Goal: Task Accomplishment & Management: Manage account settings

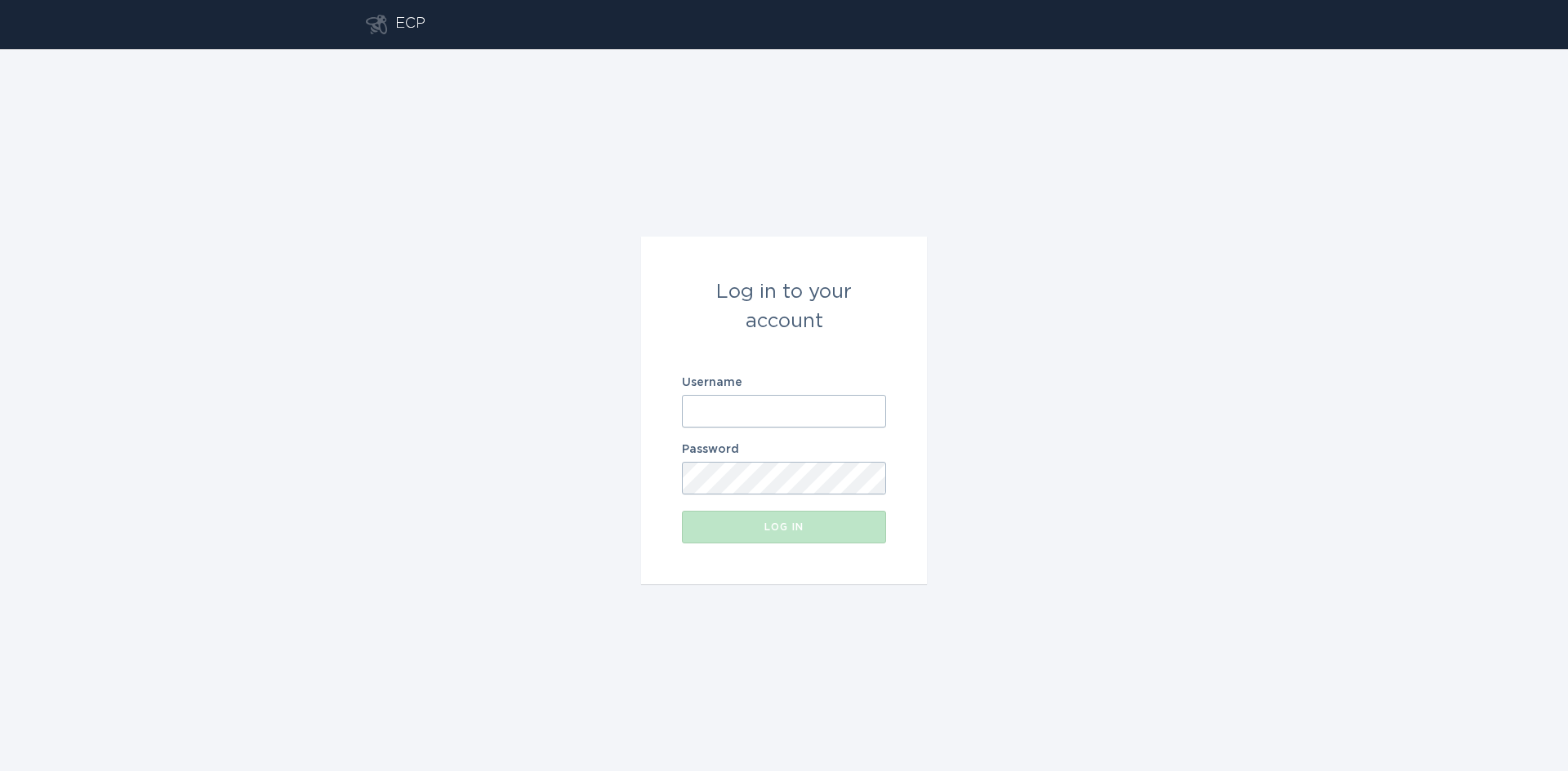
click at [810, 404] on input "Username" at bounding box center [784, 411] width 204 height 33
drag, startPoint x: 1037, startPoint y: 119, endPoint x: 847, endPoint y: 311, distance: 270.1
click at [1037, 119] on div "Log in to your account Username Password Log in" at bounding box center [784, 410] width 1568 height 723
type input "[EMAIL_ADDRESS][DOMAIN_NAME]"
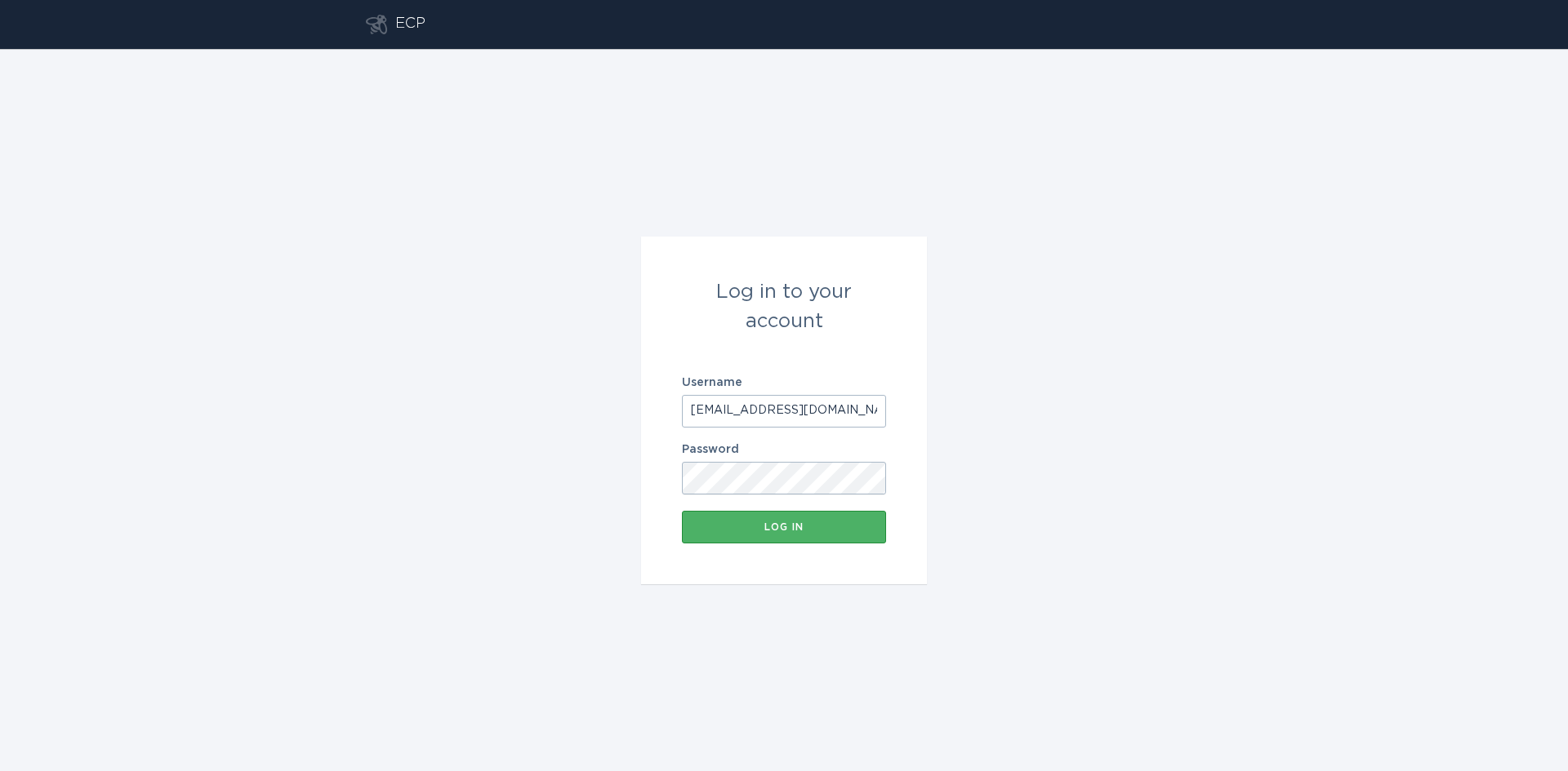
click at [857, 537] on button "Log in" at bounding box center [784, 528] width 204 height 33
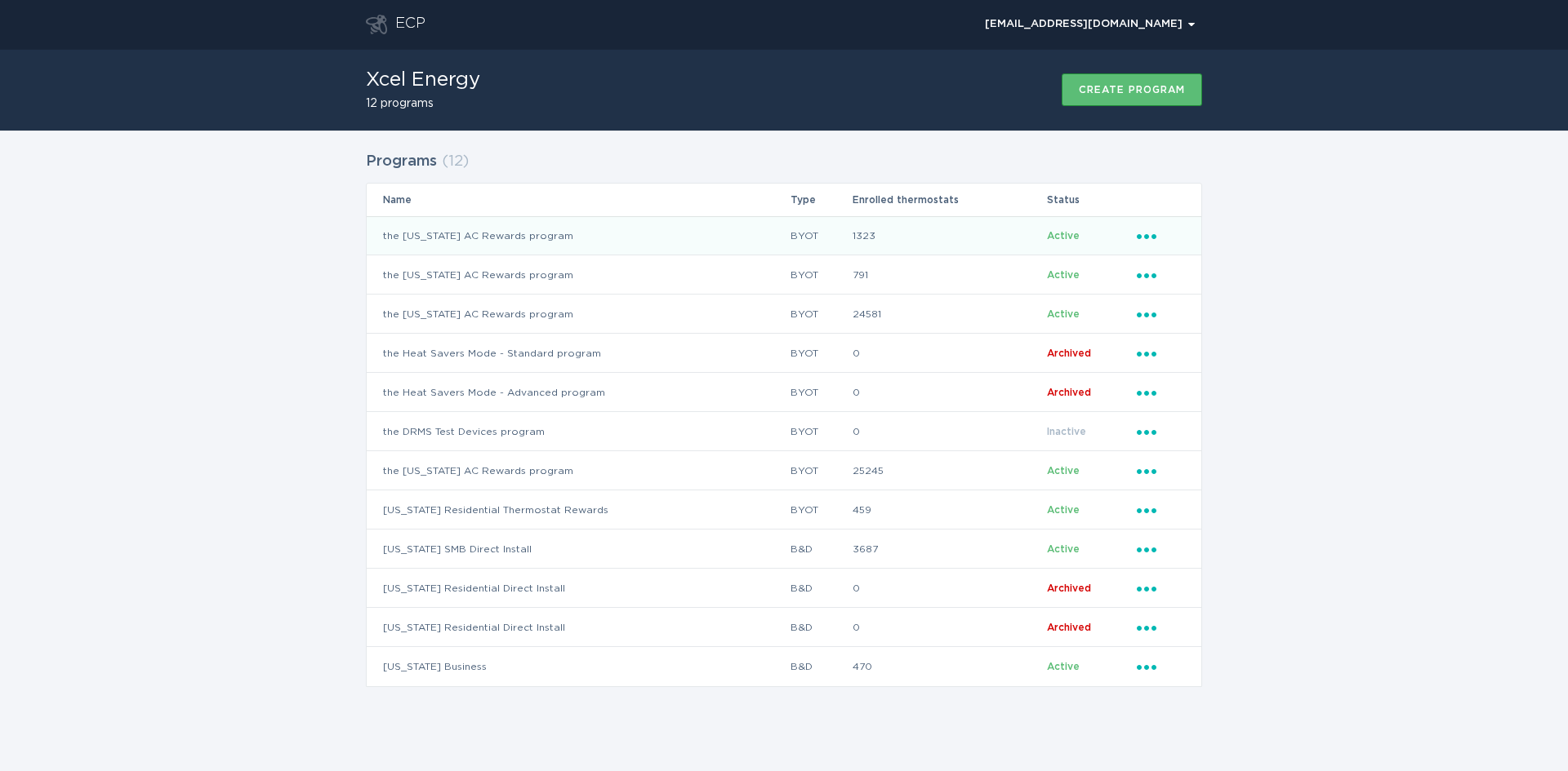
click at [1151, 232] on icon "Ellipsis" at bounding box center [1149, 234] width 23 height 13
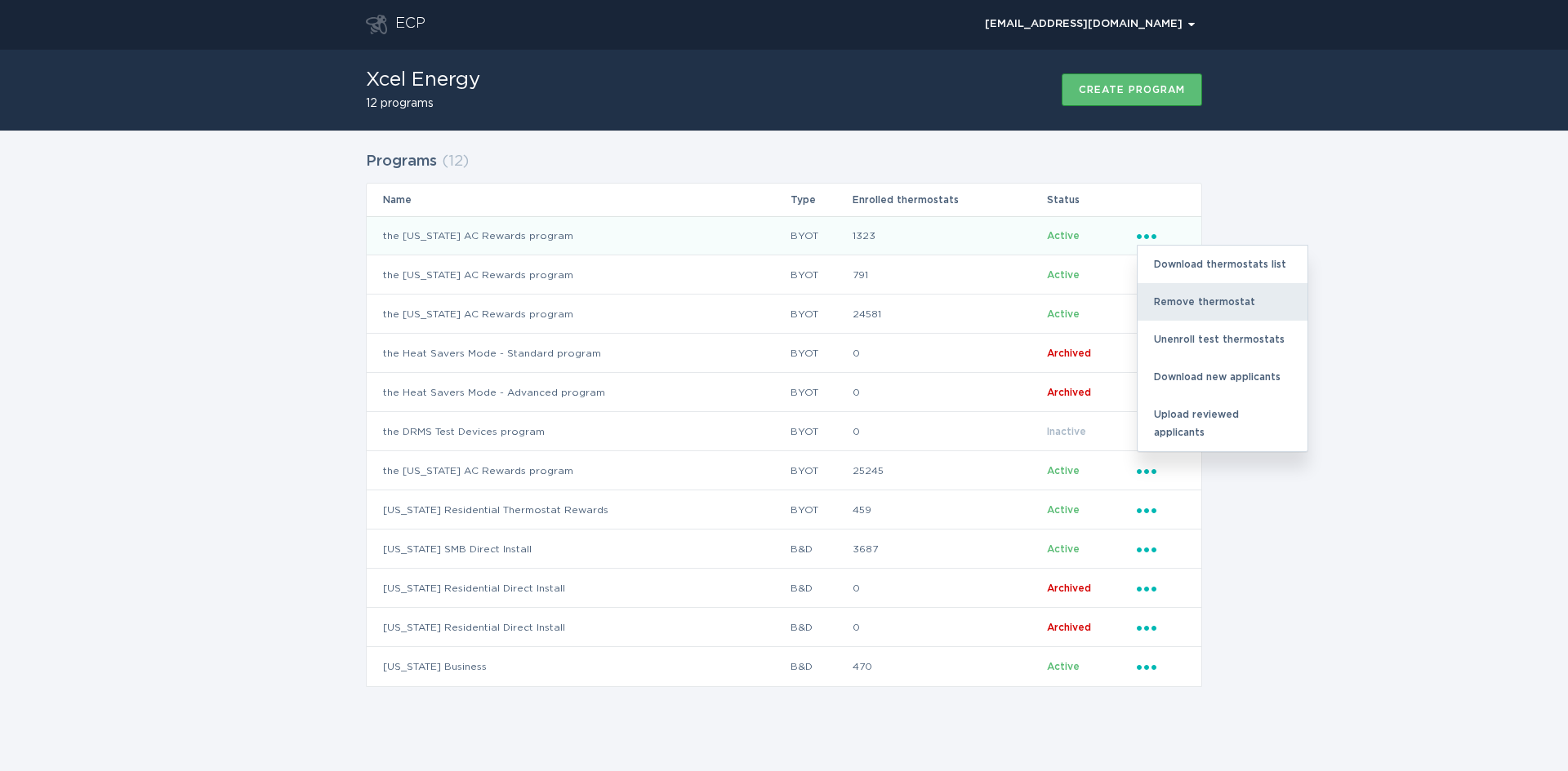
click at [1168, 295] on div "Remove thermostat" at bounding box center [1223, 302] width 170 height 37
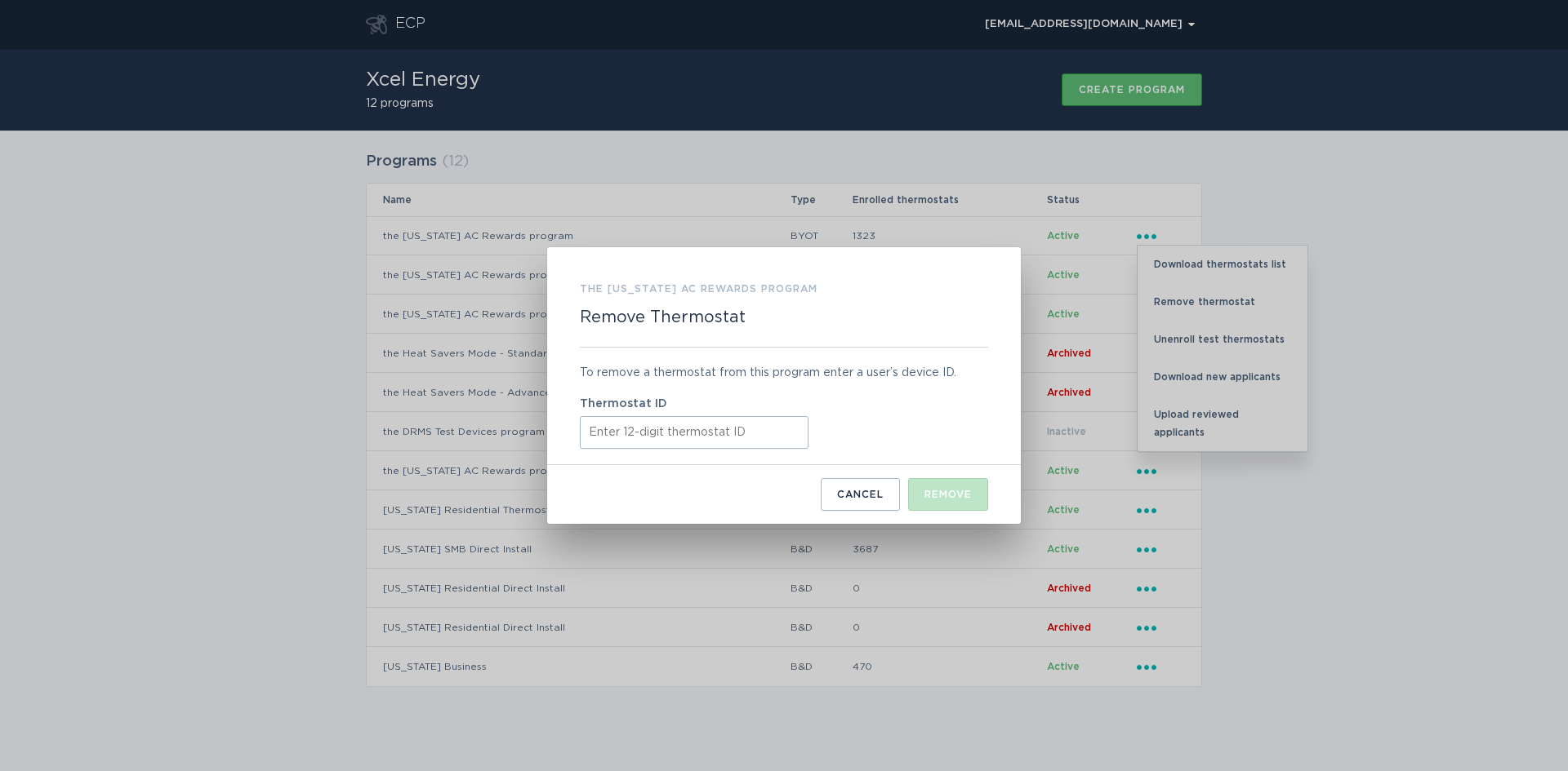
click at [689, 435] on input "Thermostat ID" at bounding box center [695, 433] width 229 height 33
paste input "41640337320"
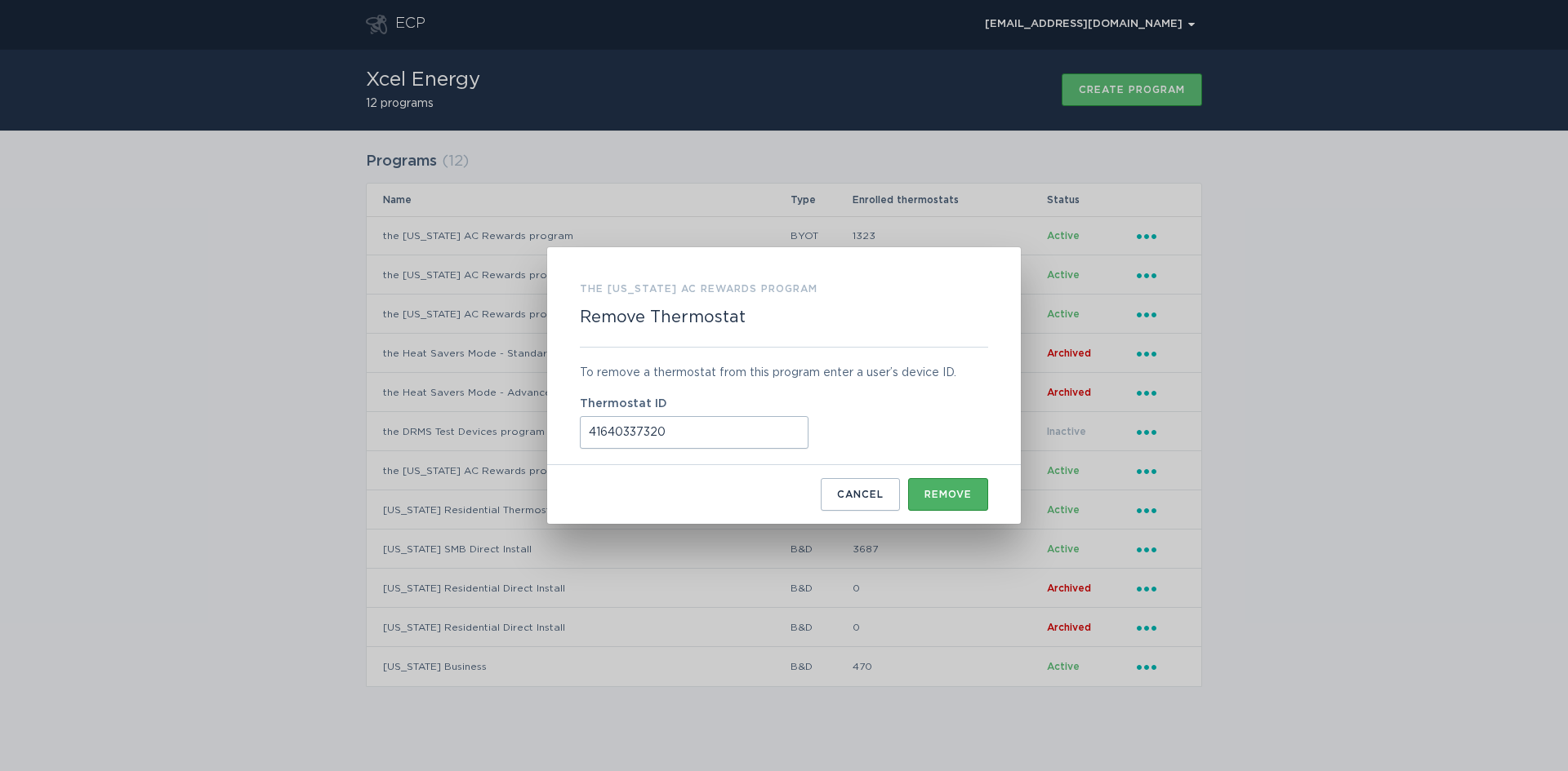
type input "41640337320"
click at [951, 504] on button "Remove" at bounding box center [948, 495] width 80 height 33
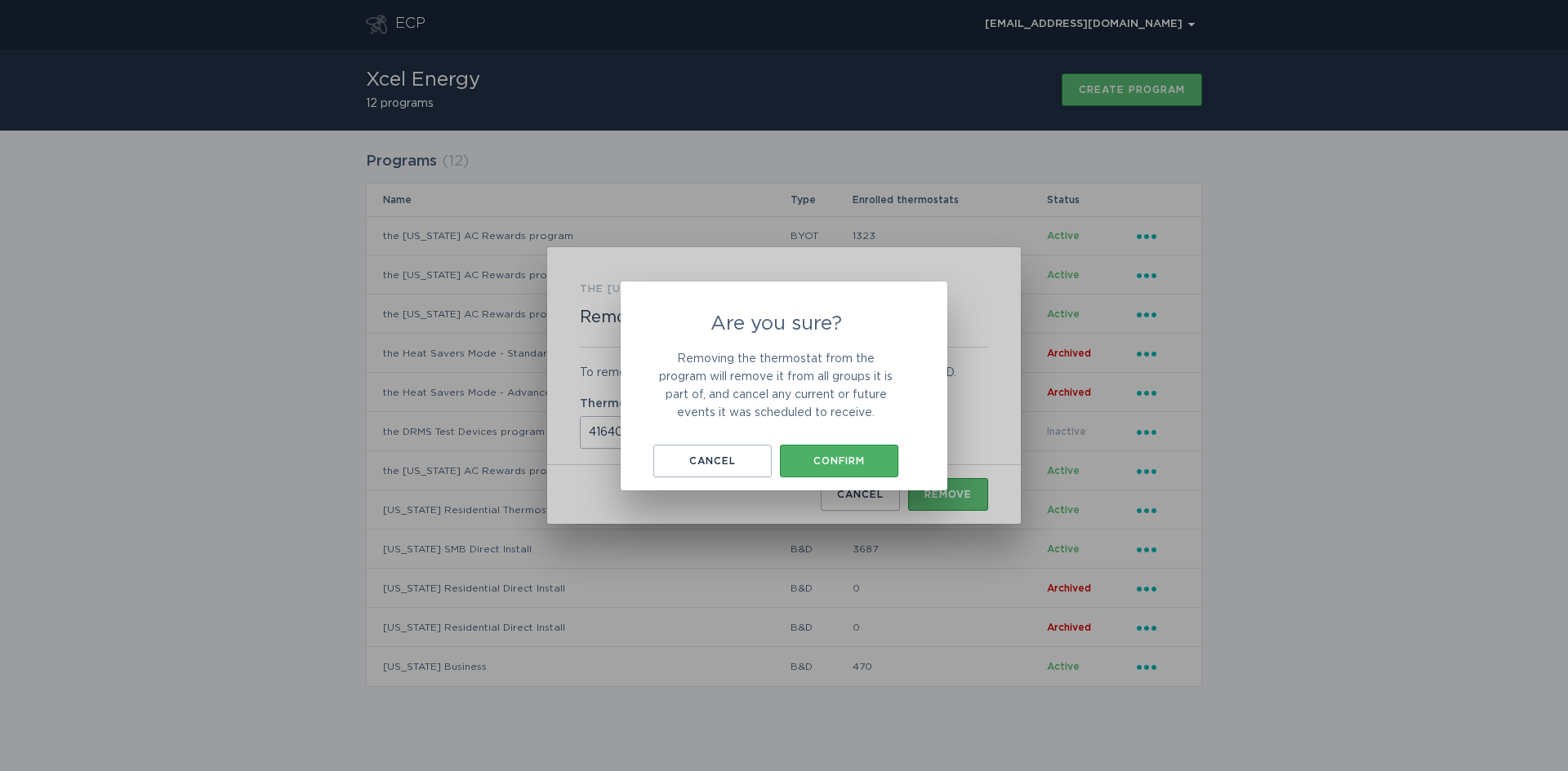
click at [836, 460] on div "Confirm" at bounding box center [839, 461] width 102 height 10
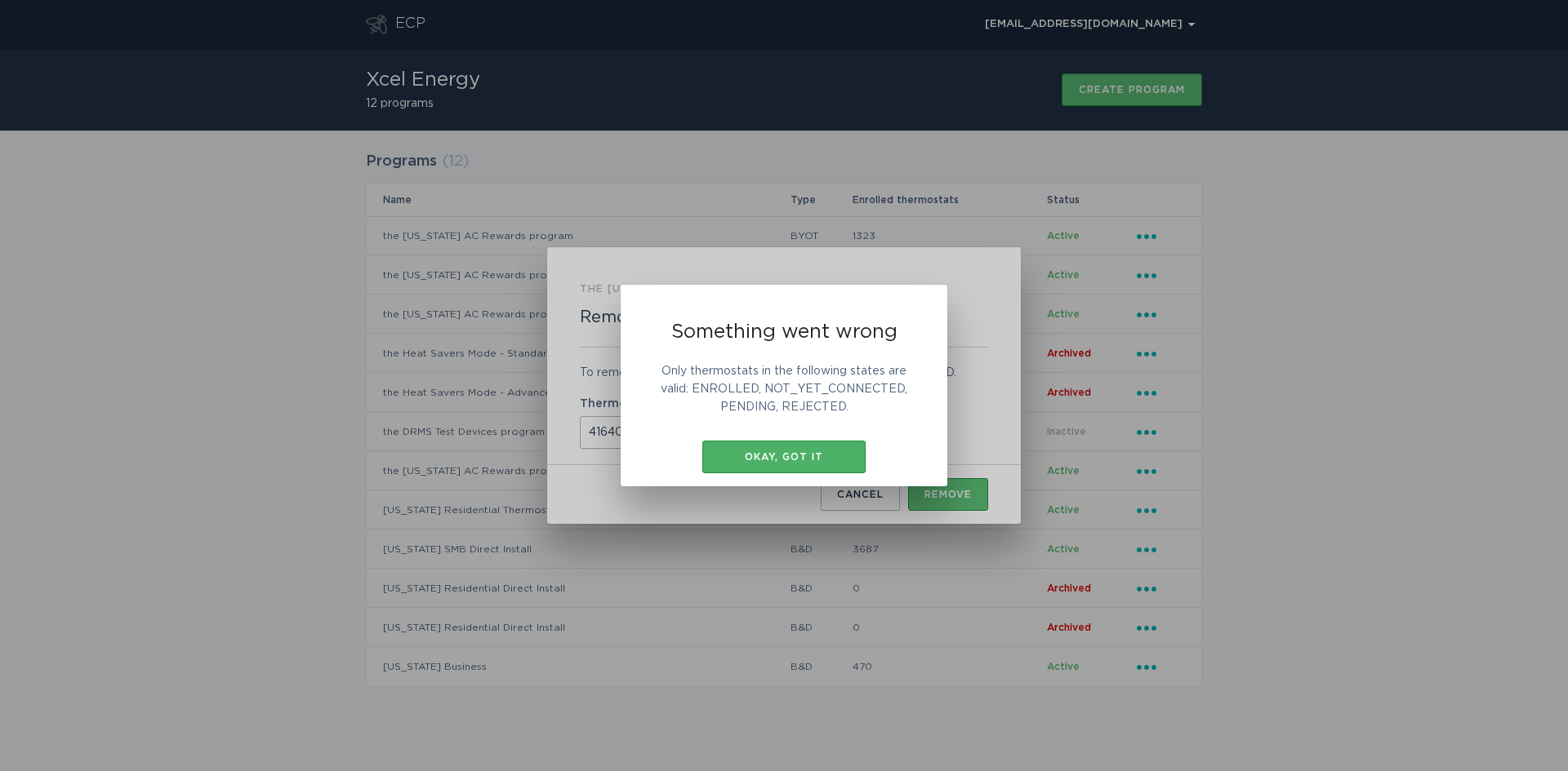
click at [788, 454] on div "Okay, got it" at bounding box center [784, 457] width 147 height 10
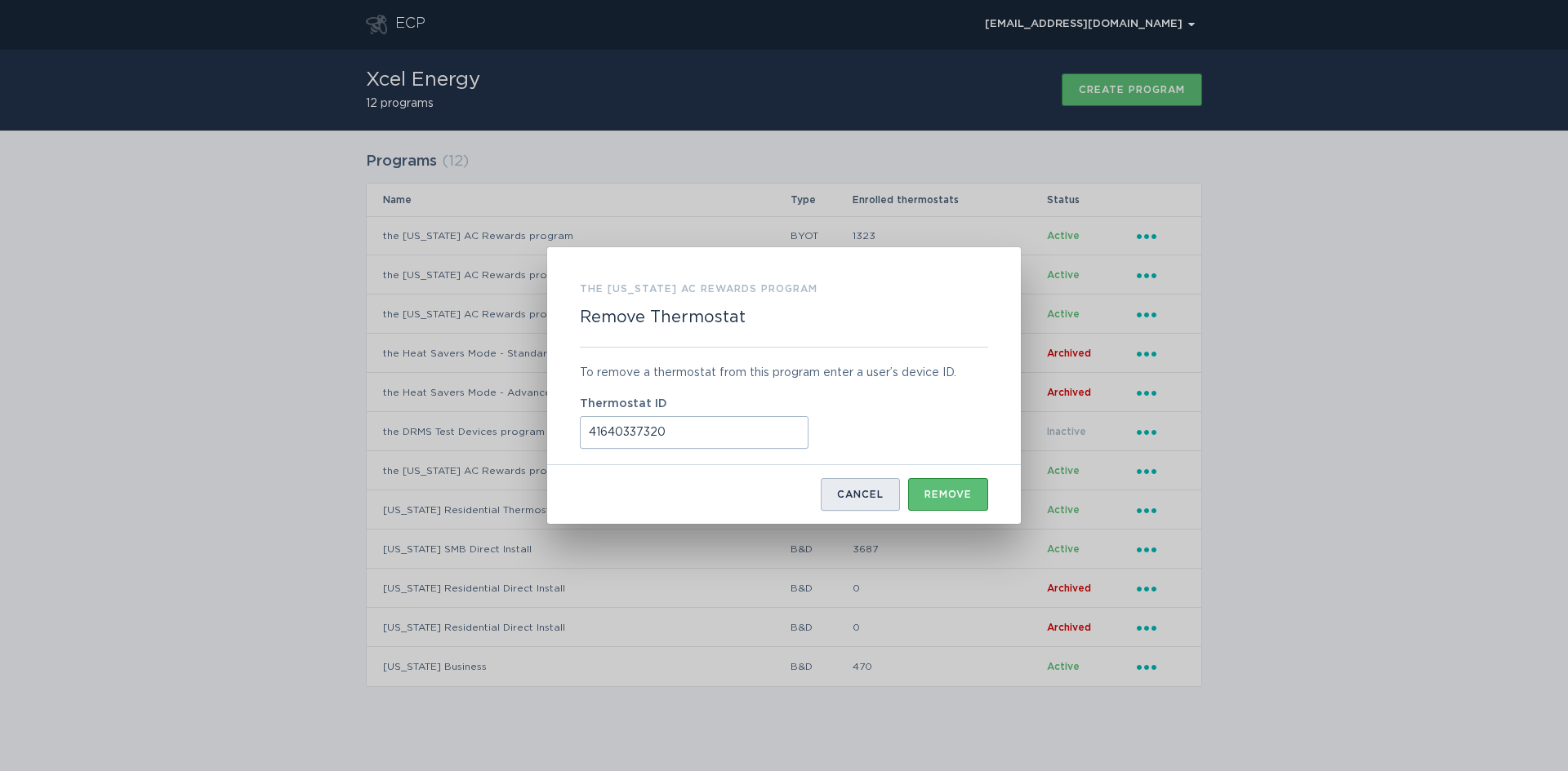
click at [858, 495] on div "Cancel" at bounding box center [860, 494] width 46 height 10
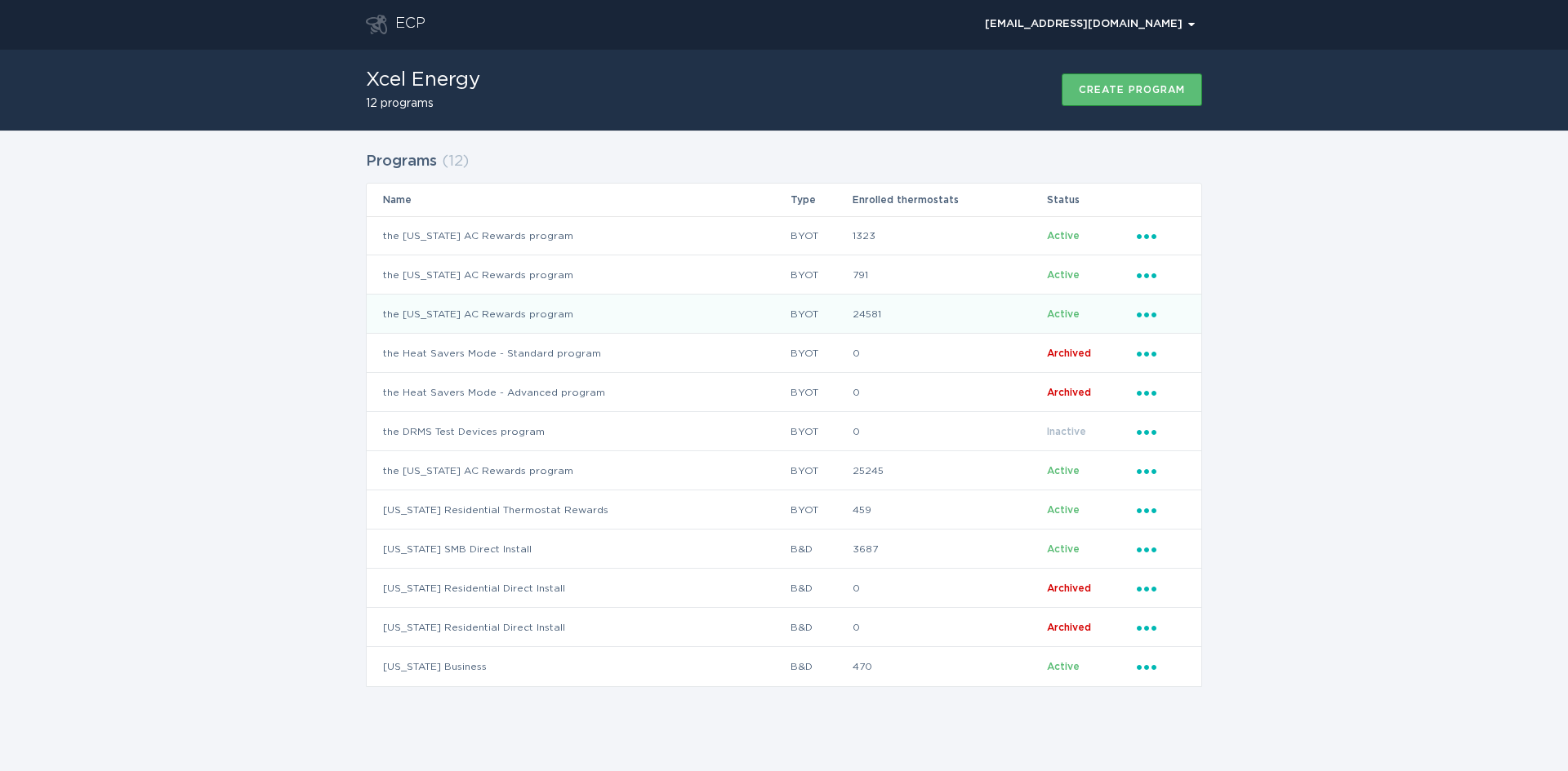
click at [1151, 311] on icon "Ellipsis" at bounding box center [1149, 312] width 23 height 13
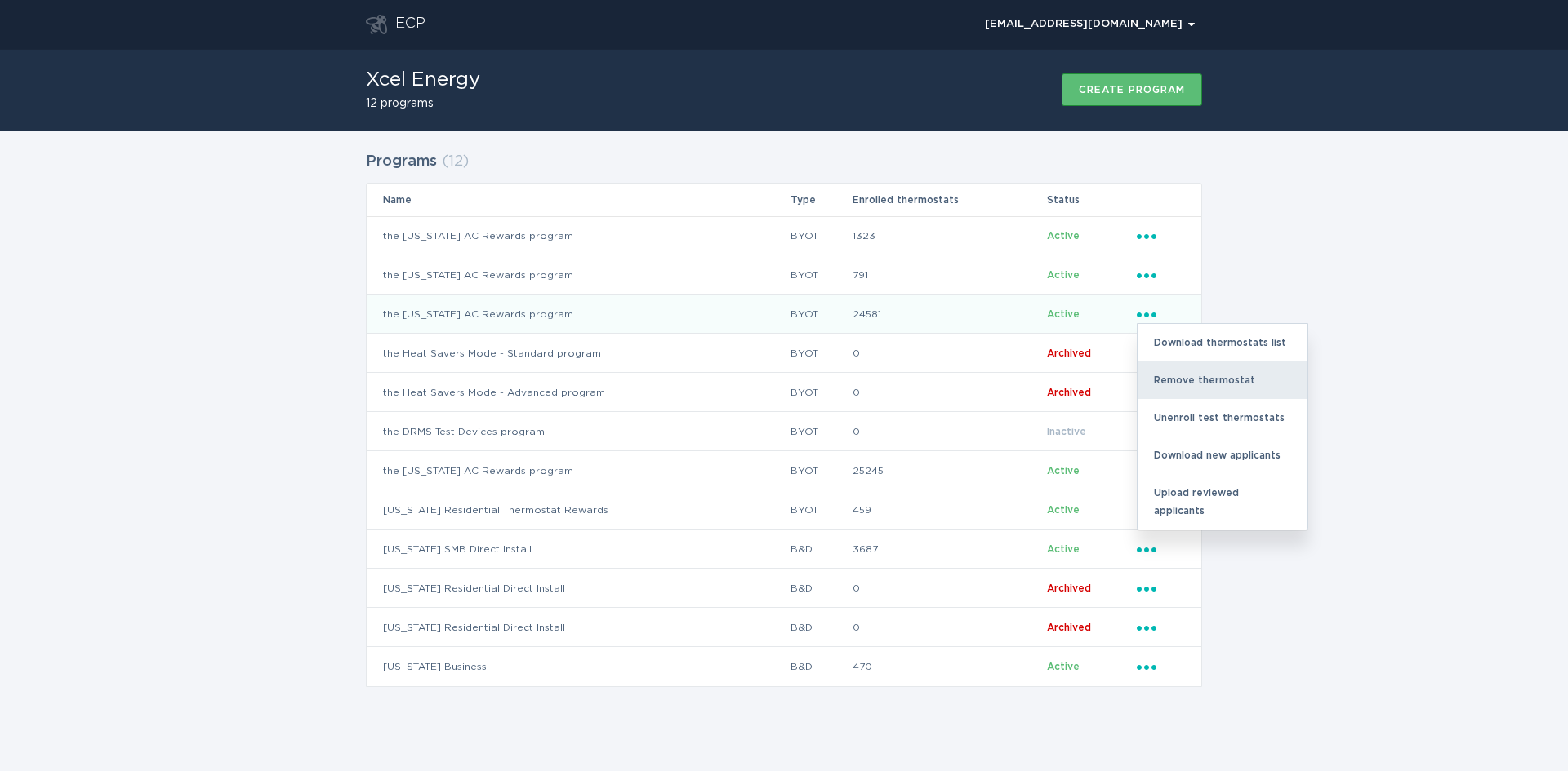
click at [1167, 382] on div "Remove thermostat" at bounding box center [1223, 380] width 170 height 37
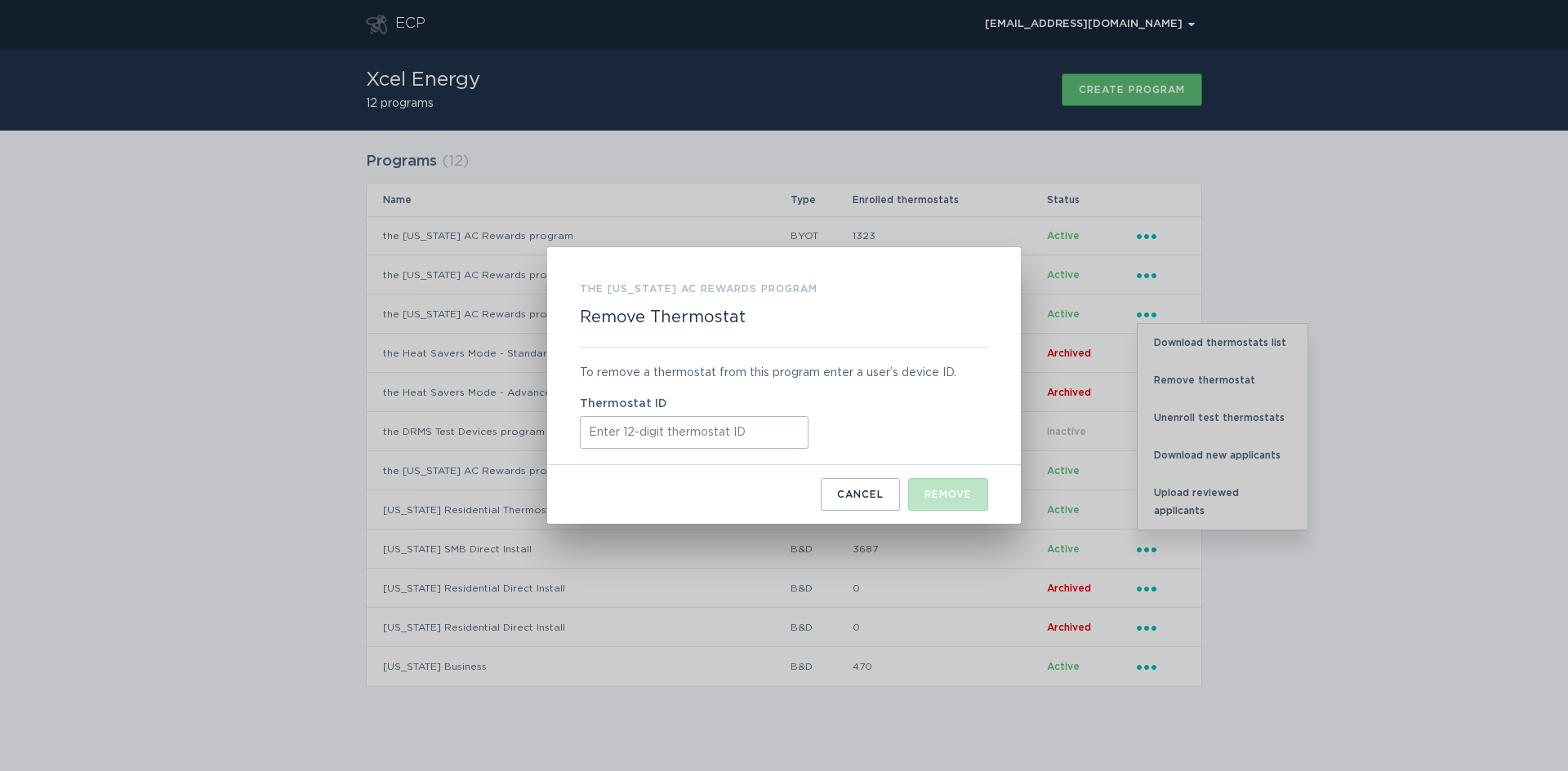
click at [639, 438] on input "Thermostat ID" at bounding box center [695, 433] width 229 height 33
paste input "41640337320"
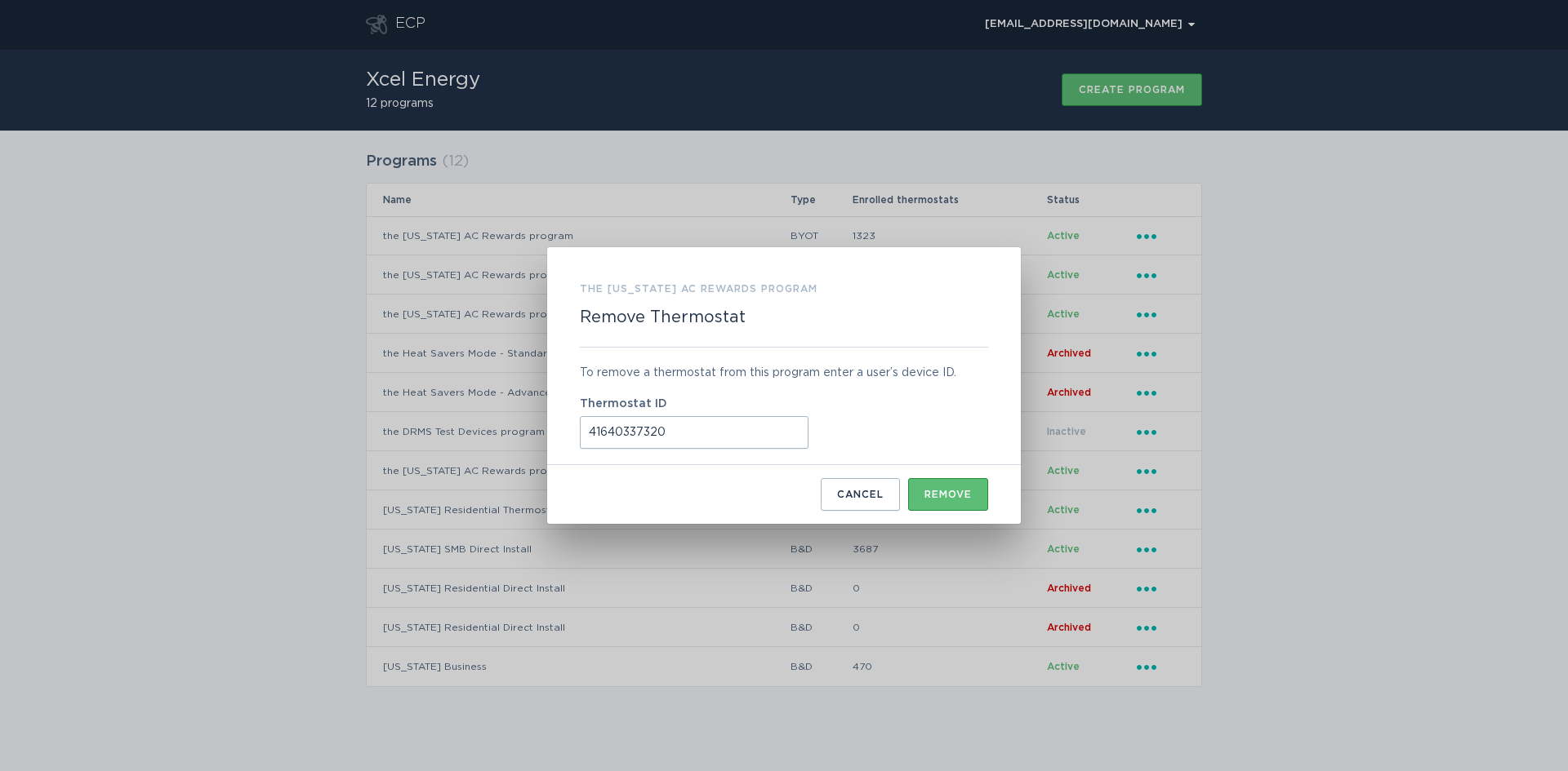
click at [596, 435] on input "41640337320" at bounding box center [695, 433] width 229 height 33
click at [673, 434] on input "41640337320" at bounding box center [695, 433] width 229 height 33
drag, startPoint x: 671, startPoint y: 435, endPoint x: 547, endPoint y: 432, distance: 124.0
click at [547, 432] on div "the Minnesota AC Rewards program Remove Thermostat To remove a thermostat from …" at bounding box center [784, 386] width 474 height 277
type input "416403373203"
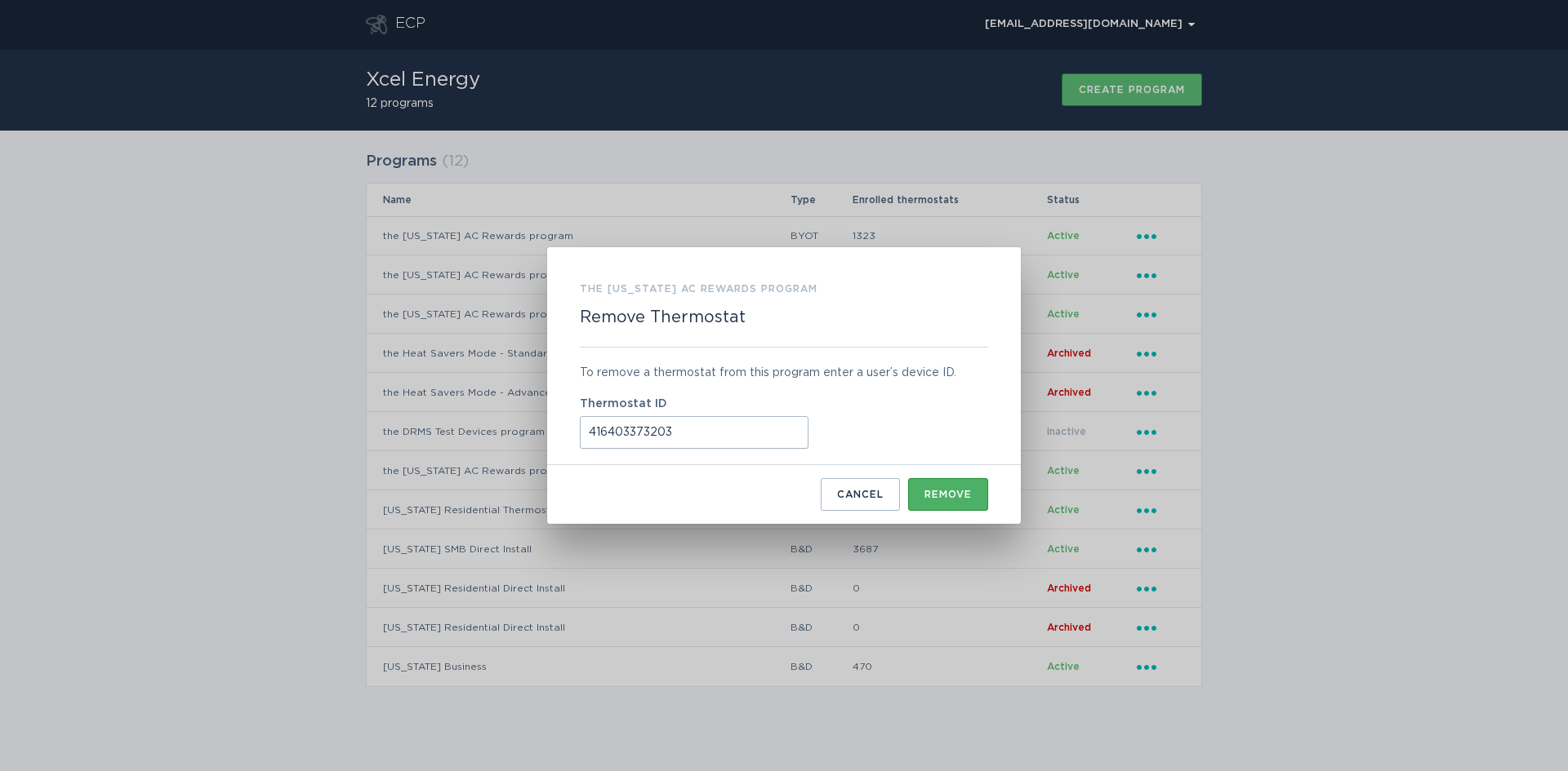
click at [964, 489] on div "Remove" at bounding box center [948, 494] width 47 height 10
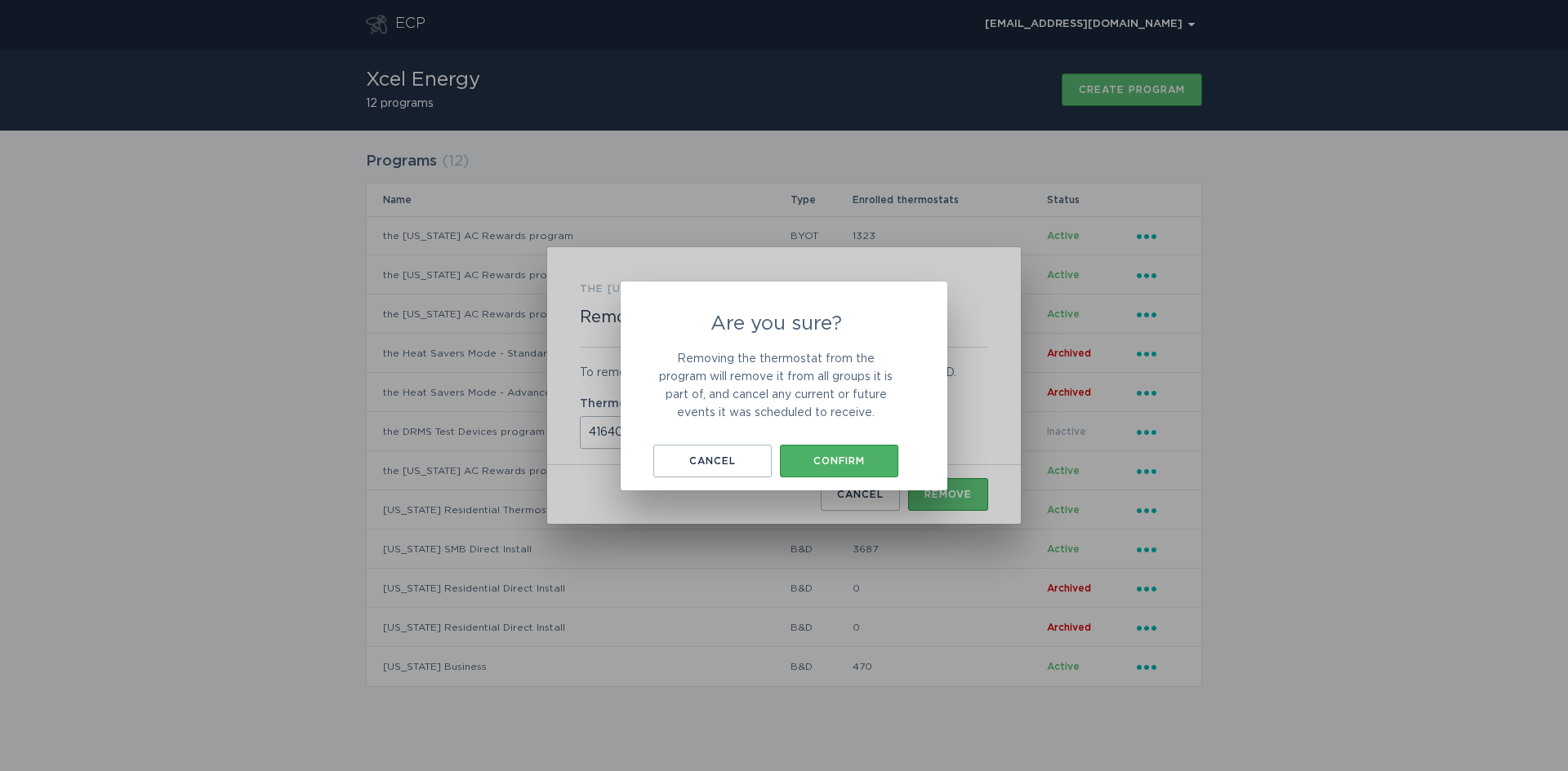
click at [841, 461] on div "Confirm" at bounding box center [839, 461] width 102 height 10
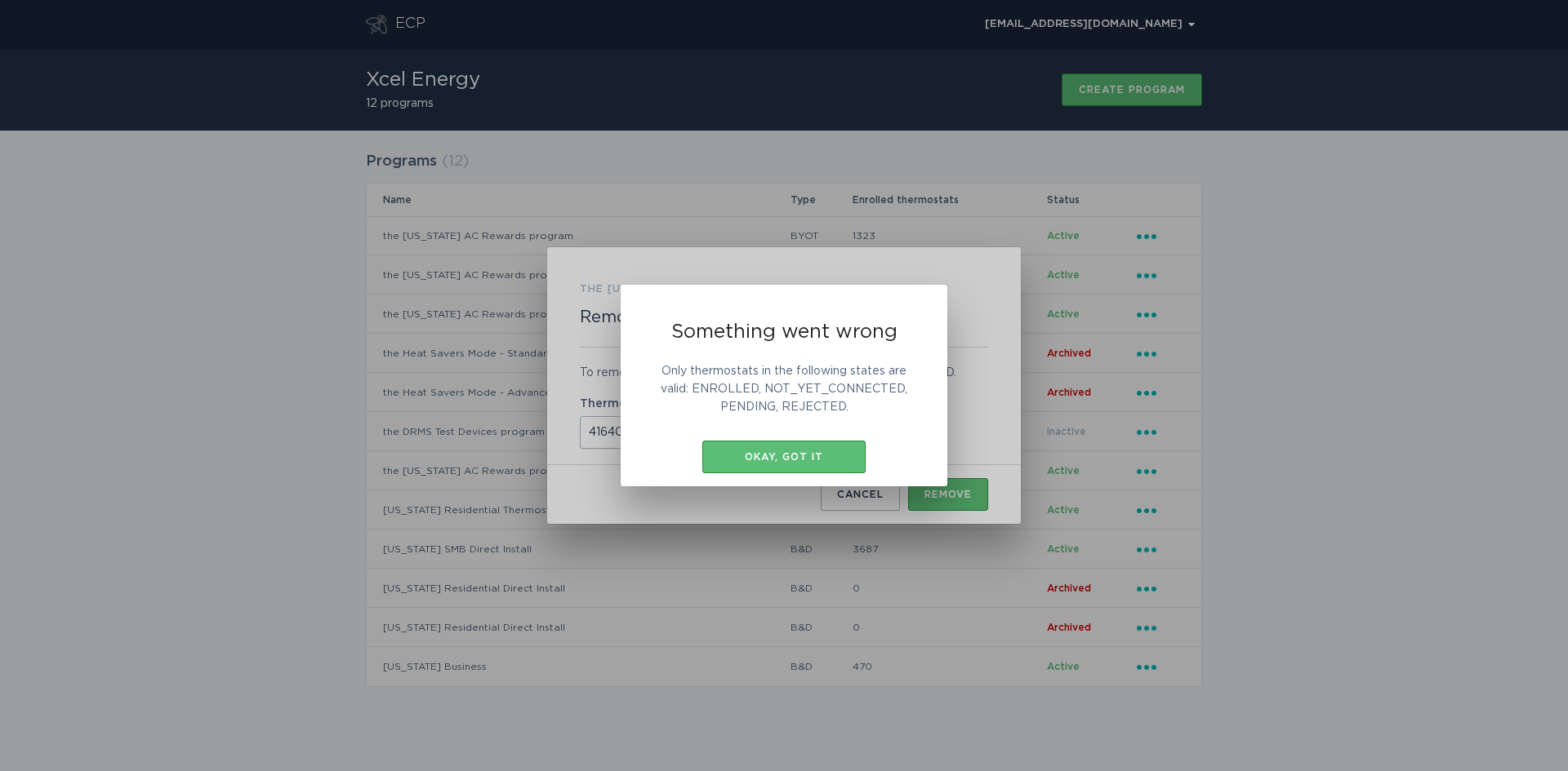
click at [841, 462] on div "Okay, got it" at bounding box center [784, 457] width 147 height 10
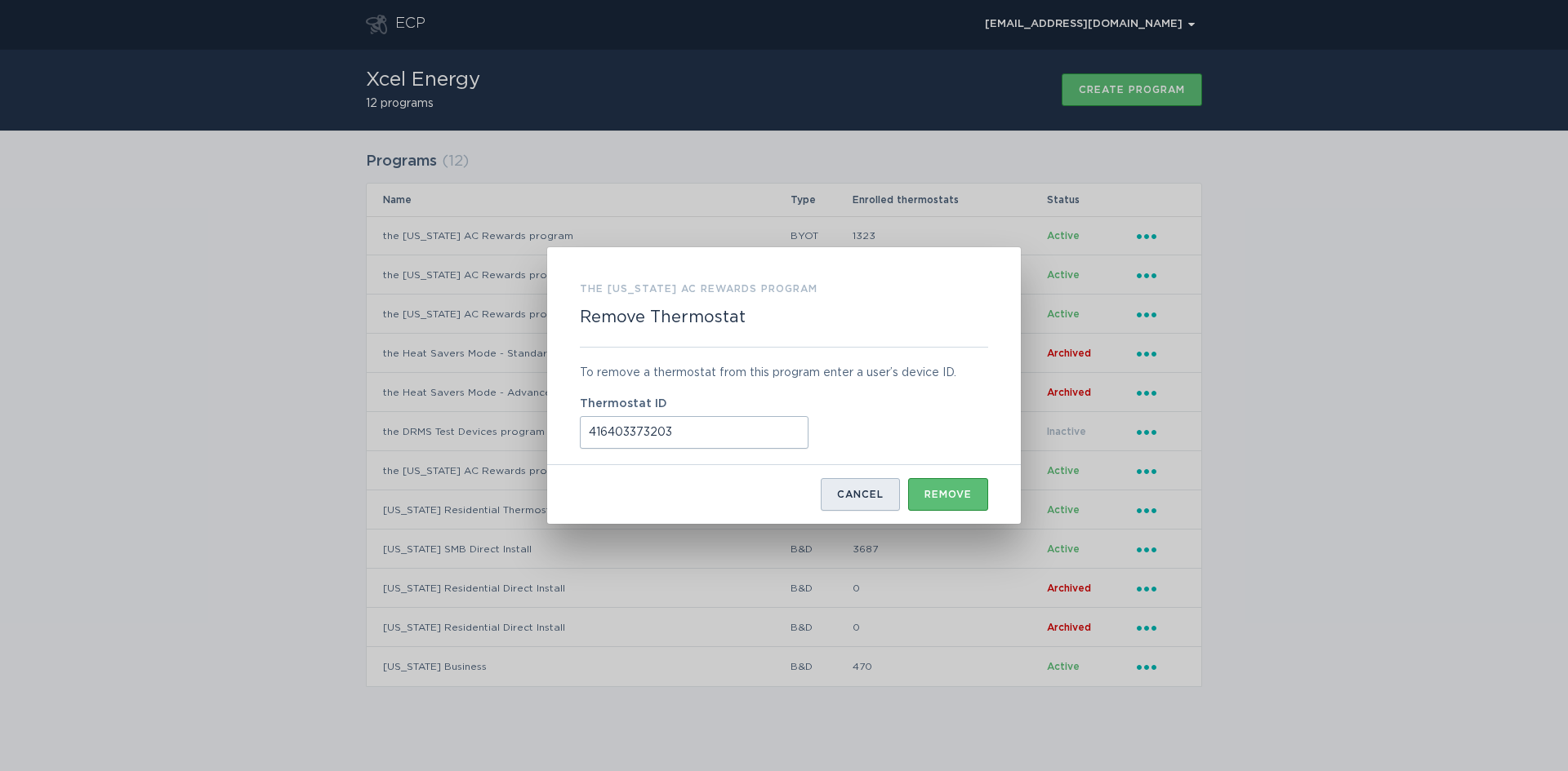
click at [827, 497] on button "Cancel" at bounding box center [860, 495] width 79 height 33
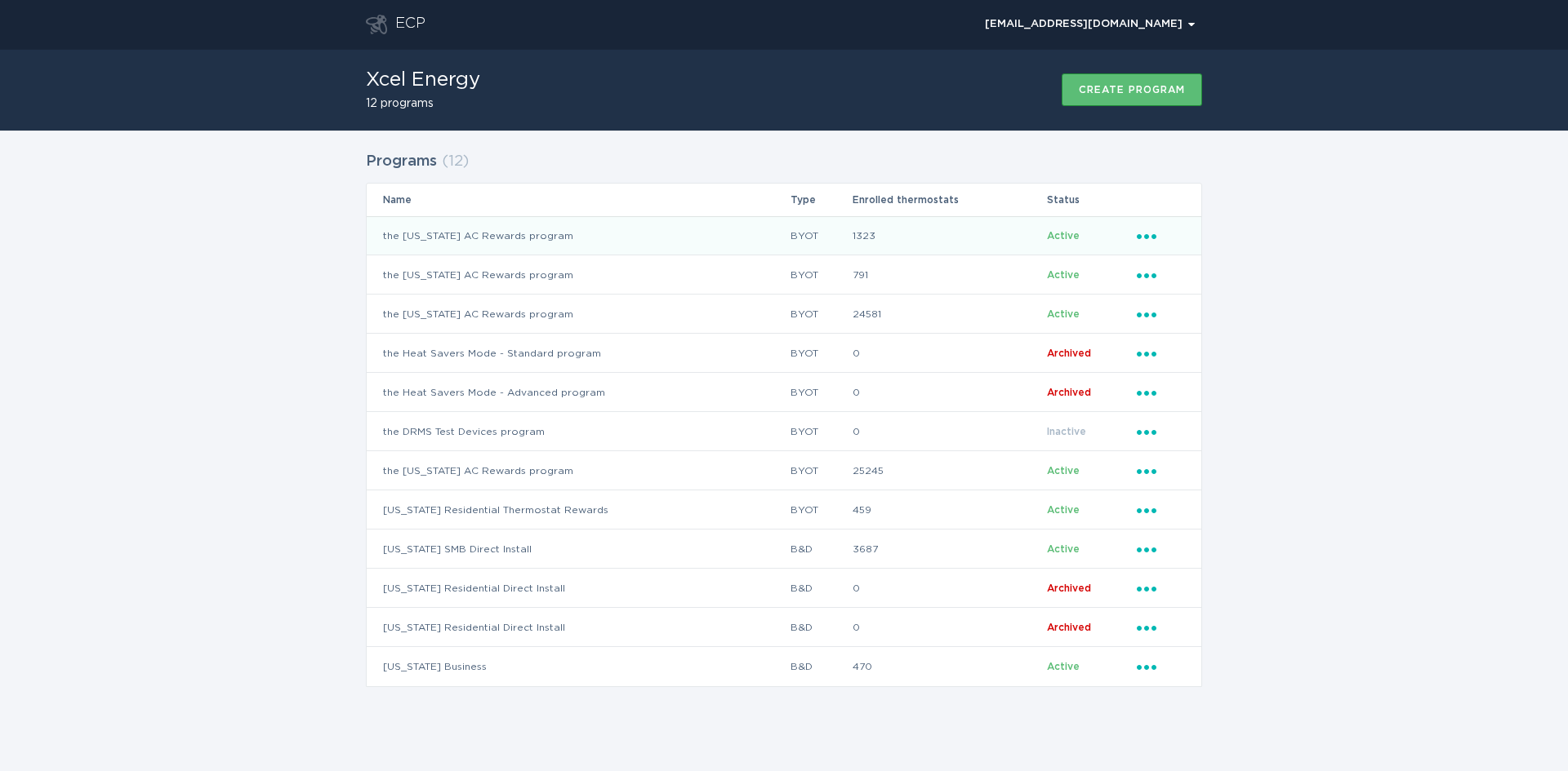
click at [1148, 240] on icon "Ellipsis" at bounding box center [1149, 234] width 23 height 13
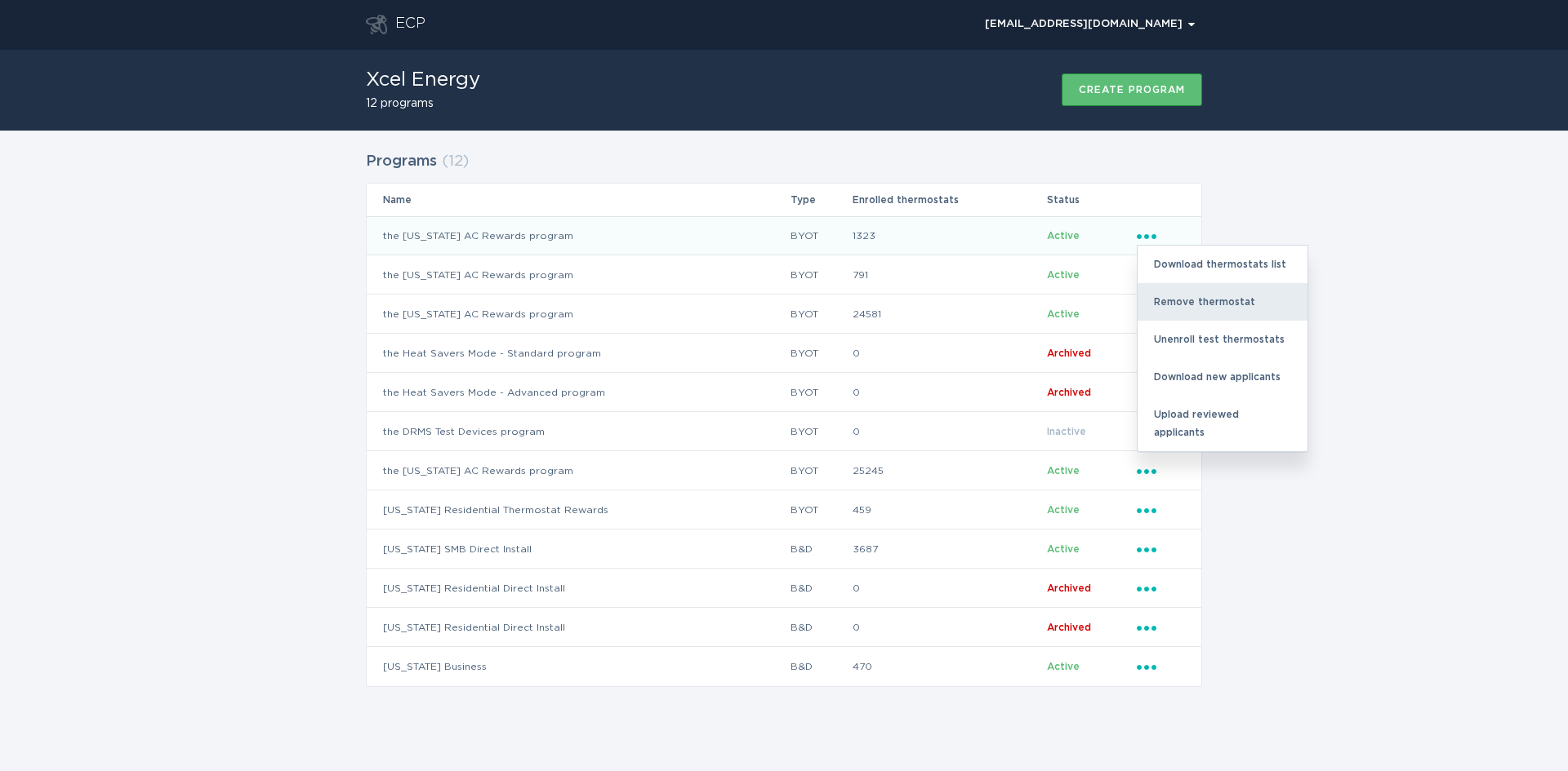
click at [1180, 304] on div "Remove thermostat" at bounding box center [1223, 302] width 170 height 37
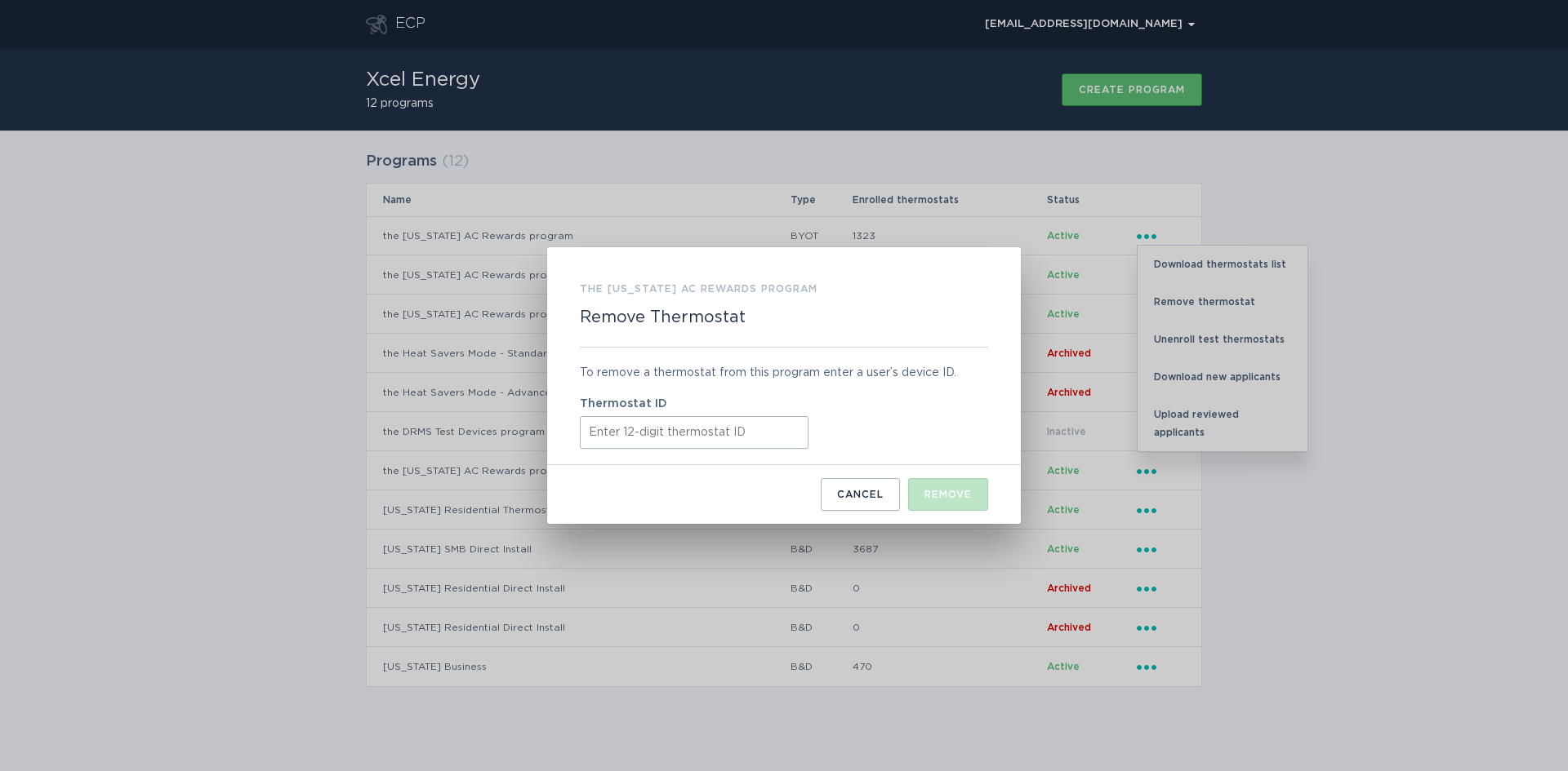
click at [703, 425] on input "Thermostat ID" at bounding box center [695, 433] width 229 height 33
paste input "416403373203"
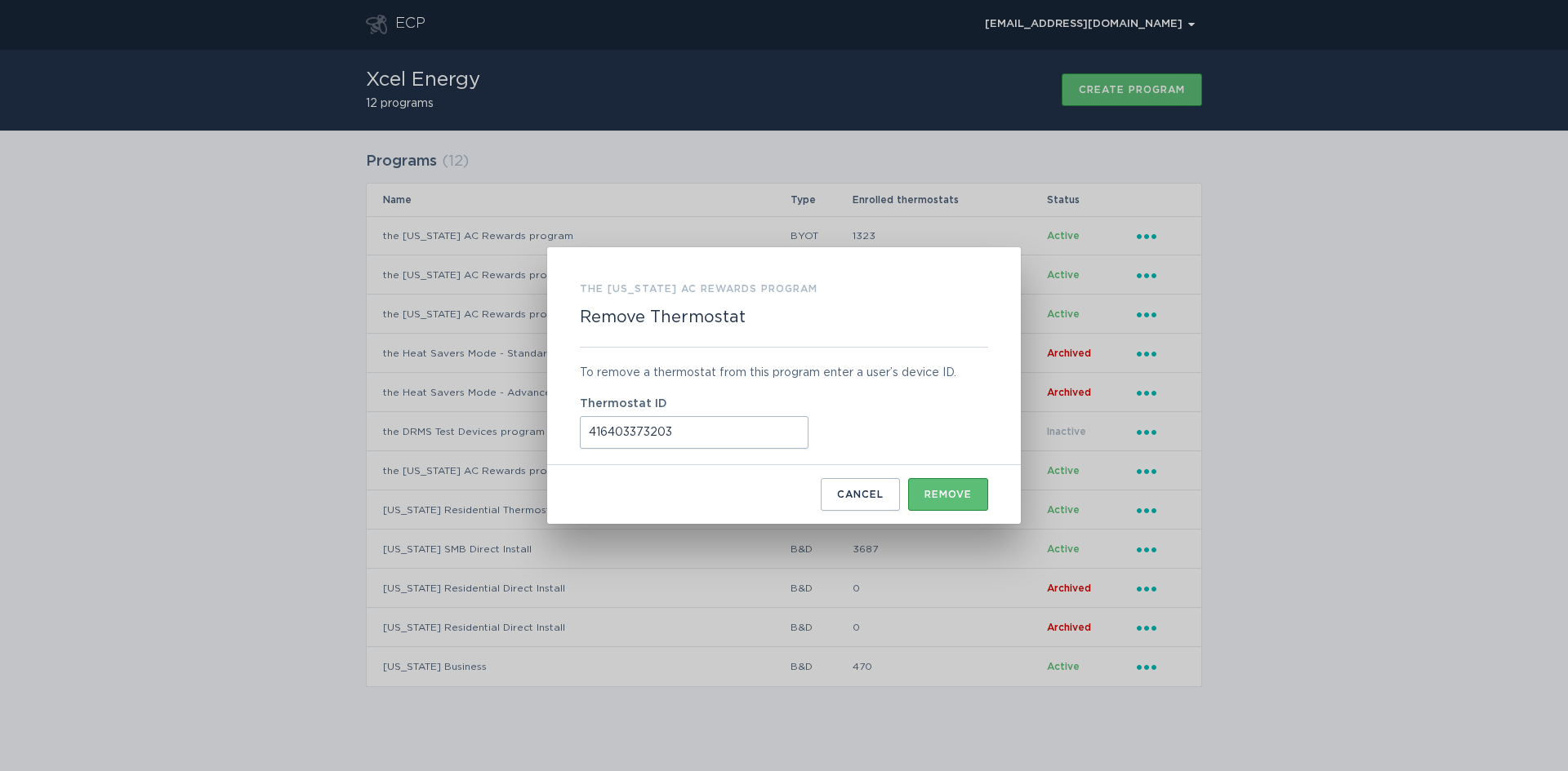
click at [590, 435] on input "416403373203" at bounding box center [695, 433] width 229 height 33
type input "416403373203"
click at [977, 496] on button "Remove" at bounding box center [948, 495] width 80 height 33
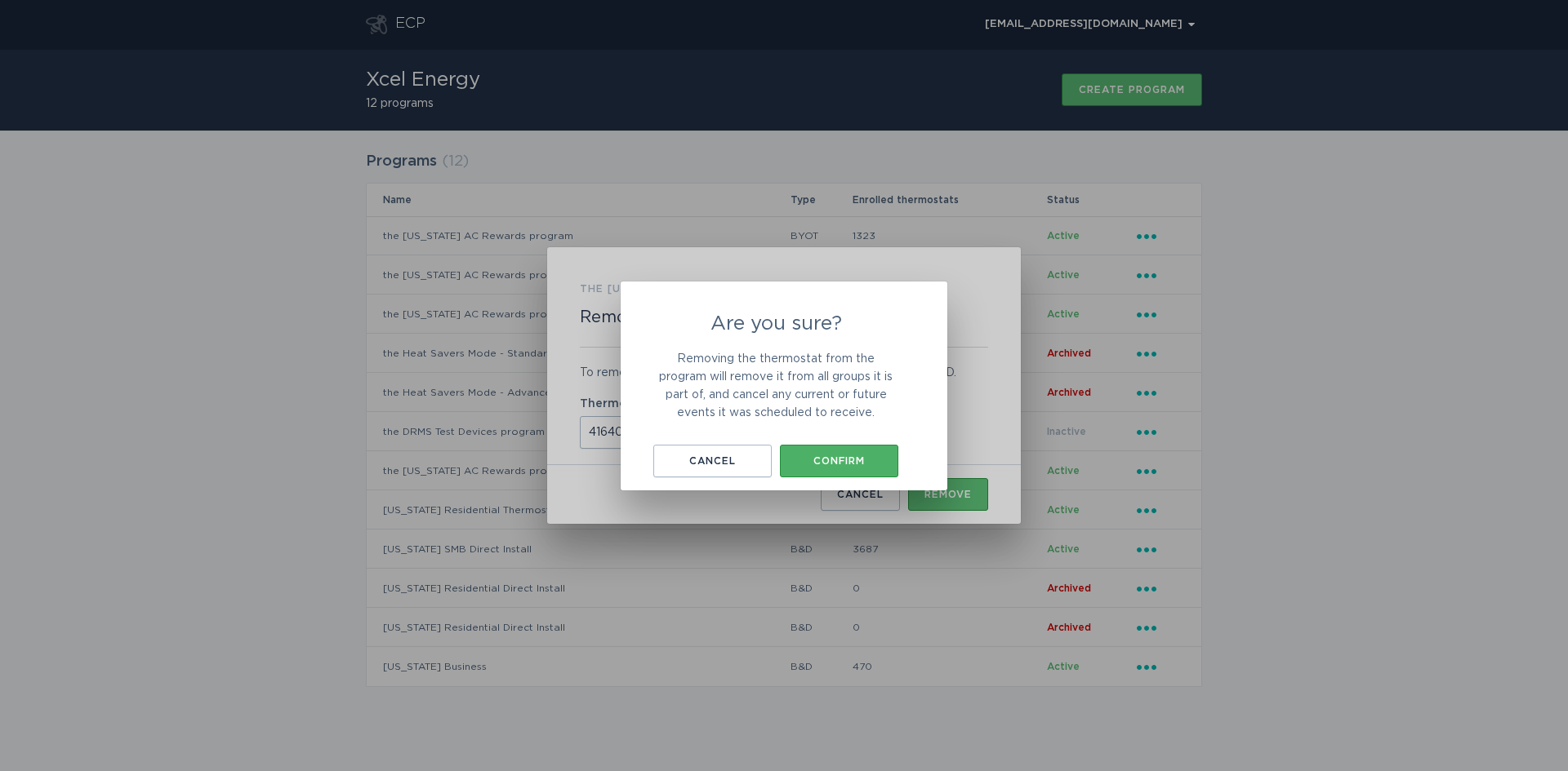
click at [858, 452] on button "Confirm" at bounding box center [839, 461] width 118 height 33
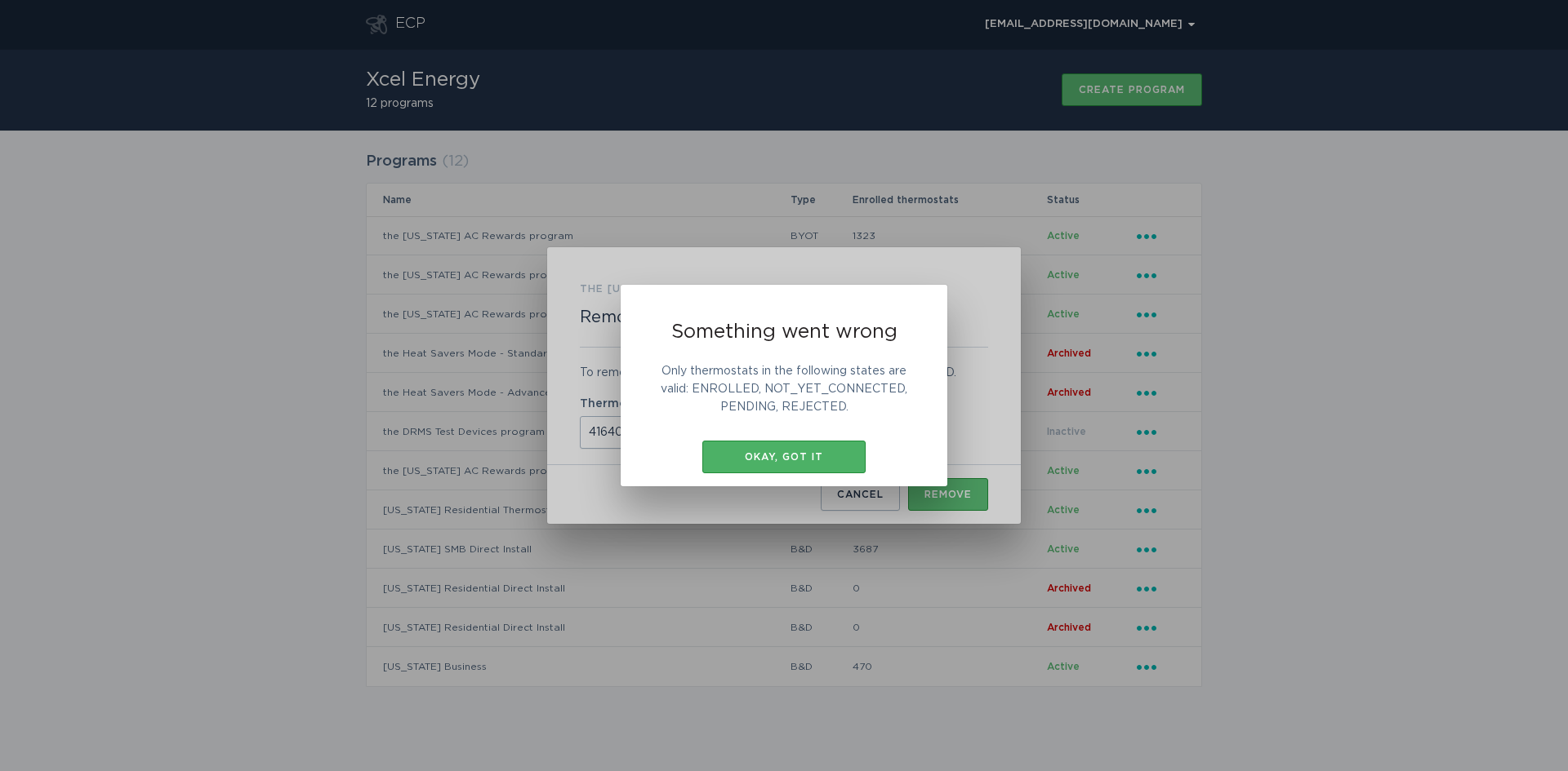
click at [834, 450] on button "Okay, got it" at bounding box center [784, 458] width 164 height 33
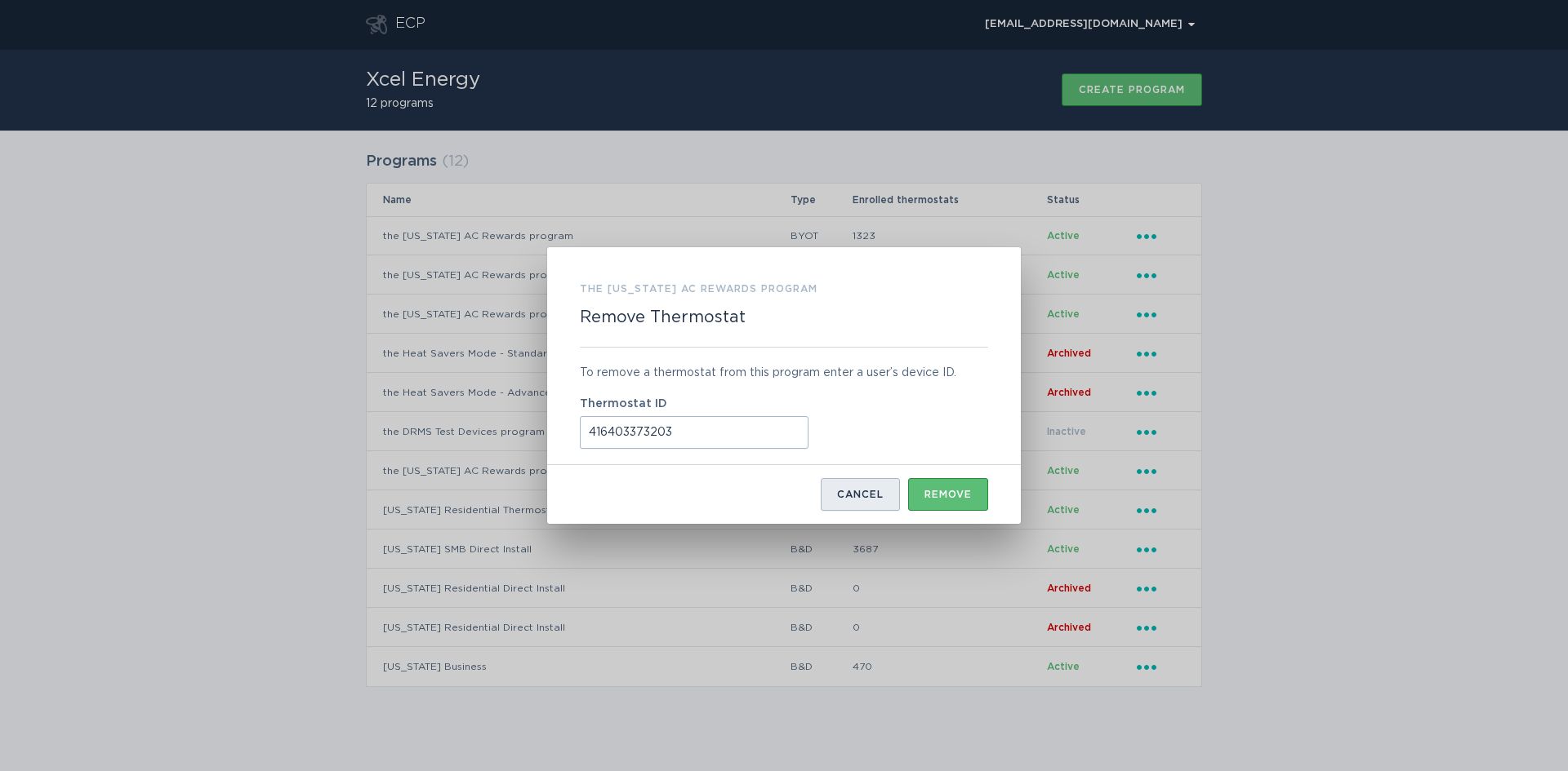
click at [829, 499] on button "Cancel" at bounding box center [860, 495] width 79 height 33
